Goal: Task Accomplishment & Management: Manage account settings

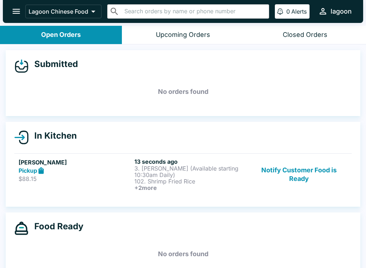
click at [94, 170] on div "Pickup" at bounding box center [75, 170] width 113 height 8
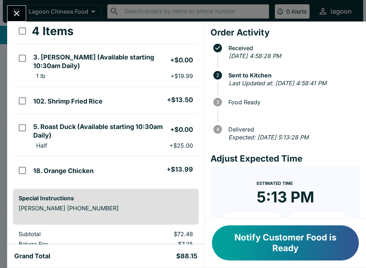
scroll to position [39, 0]
click at [147, 77] on li "1 lb + $19.99" at bounding box center [114, 76] width 168 height 10
checkbox input "true"
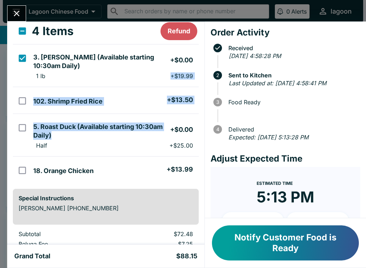
click at [231, 192] on div "Estimated Time 5:13 PM + 10 + 20" at bounding box center [285, 206] width 127 height 57
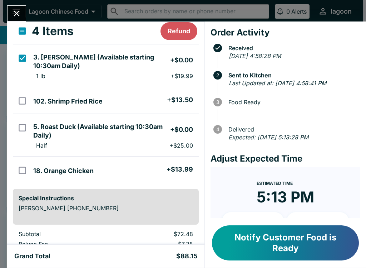
click at [18, 11] on icon "Close" at bounding box center [17, 14] width 10 height 10
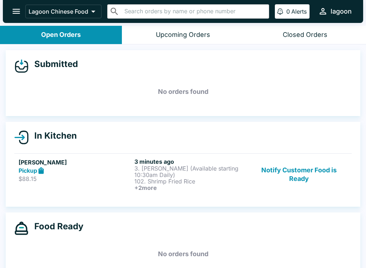
click at [94, 170] on div "Pickup" at bounding box center [75, 170] width 113 height 8
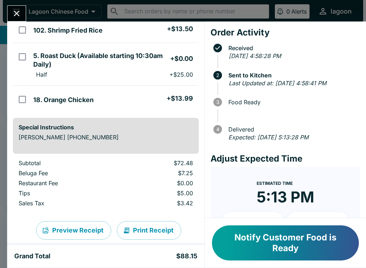
scroll to position [115, 0]
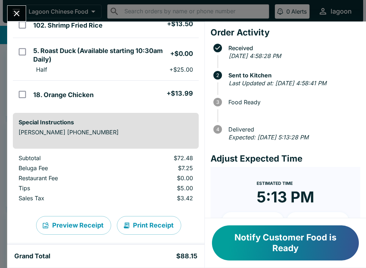
click at [262, 236] on button "Notify Customer Food is Ready" at bounding box center [285, 242] width 147 height 35
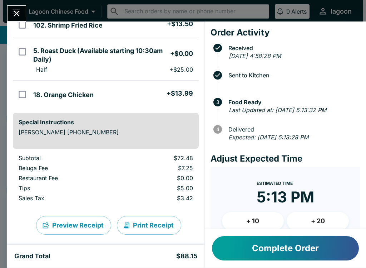
click at [239, 247] on button "Complete Order" at bounding box center [285, 248] width 147 height 24
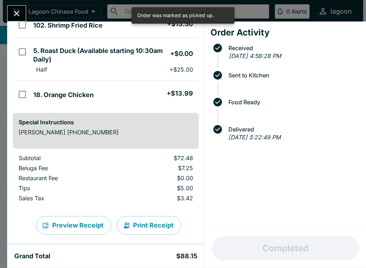
click at [15, 12] on icon "Close" at bounding box center [17, 14] width 6 height 6
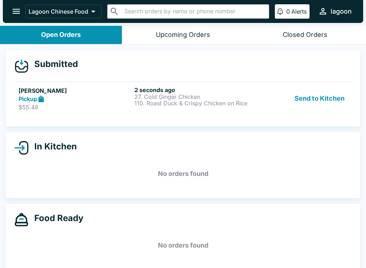
click at [317, 98] on button "Send to Kitchen" at bounding box center [320, 98] width 56 height 25
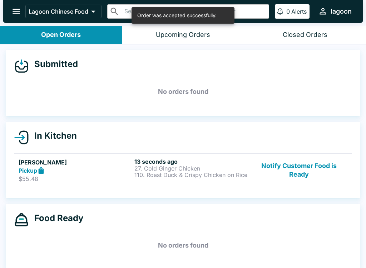
click at [51, 136] on h4 "In Kitchen" at bounding box center [53, 135] width 48 height 11
click at [52, 136] on h4 "In Kitchen" at bounding box center [53, 135] width 48 height 11
click at [31, 160] on h5 "[PERSON_NAME]" at bounding box center [75, 162] width 113 height 9
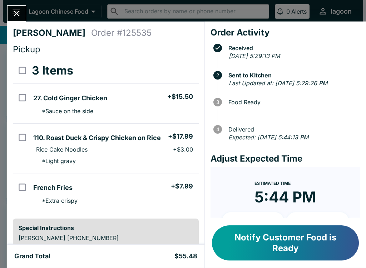
click at [281, 246] on button "Notify Customer Food is Ready" at bounding box center [285, 242] width 147 height 35
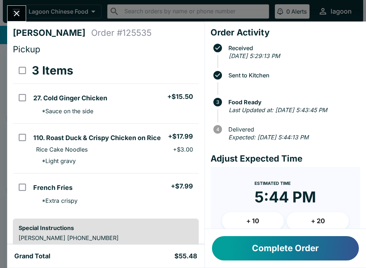
click at [234, 255] on button "Complete Order" at bounding box center [285, 248] width 147 height 24
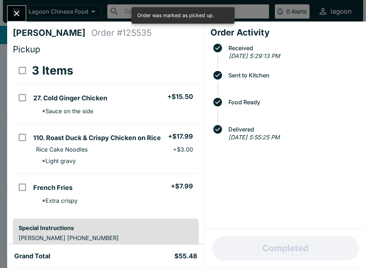
click at [15, 10] on icon "Close" at bounding box center [17, 14] width 10 height 10
